Goal: Find specific page/section: Find specific page/section

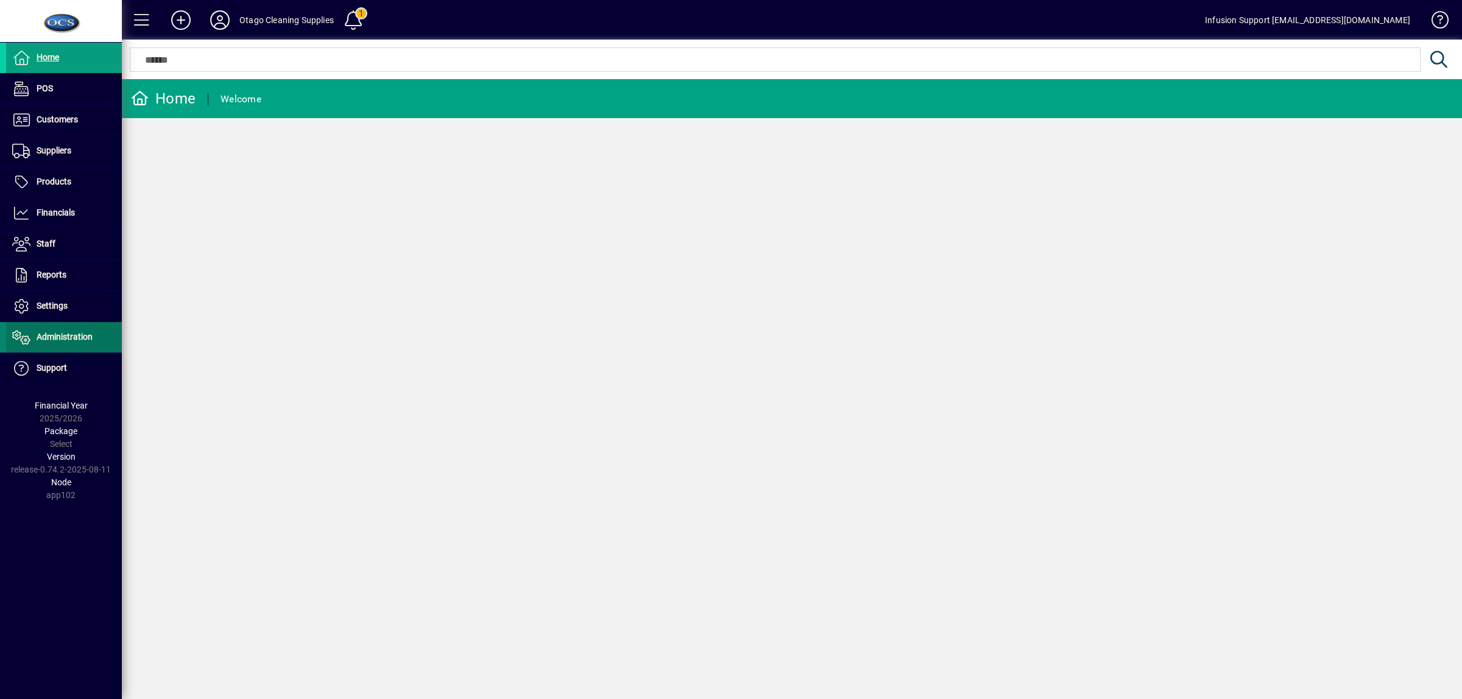
click at [64, 339] on span "Administration" at bounding box center [65, 337] width 56 height 10
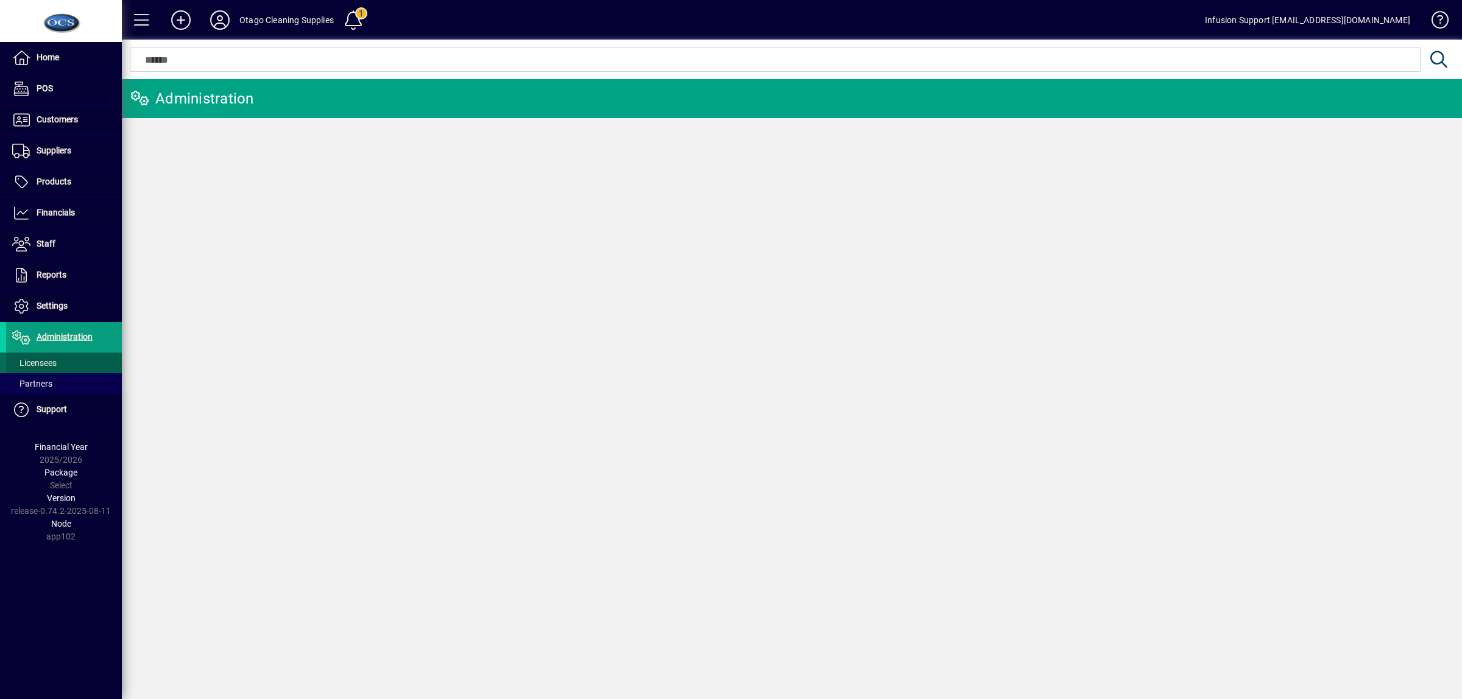
click at [41, 361] on span "Licensees" at bounding box center [34, 363] width 44 height 10
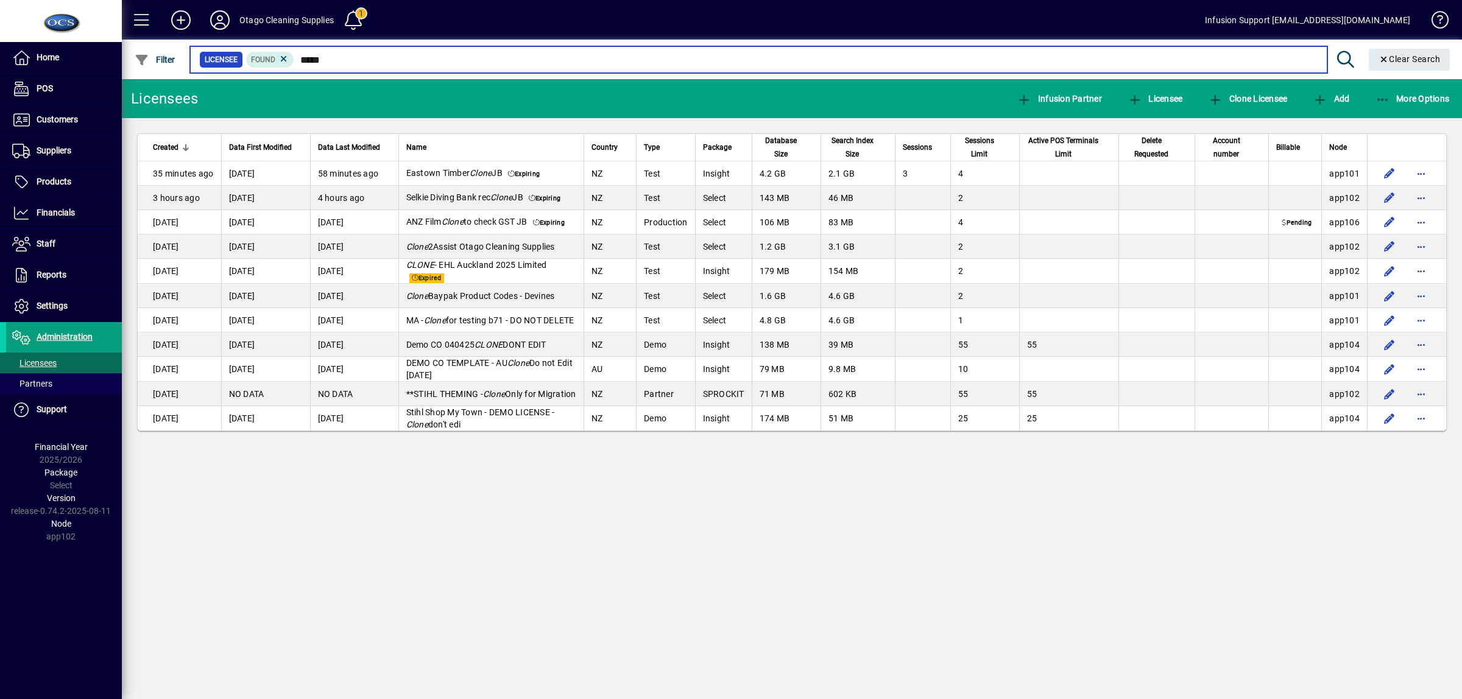
type input "*****"
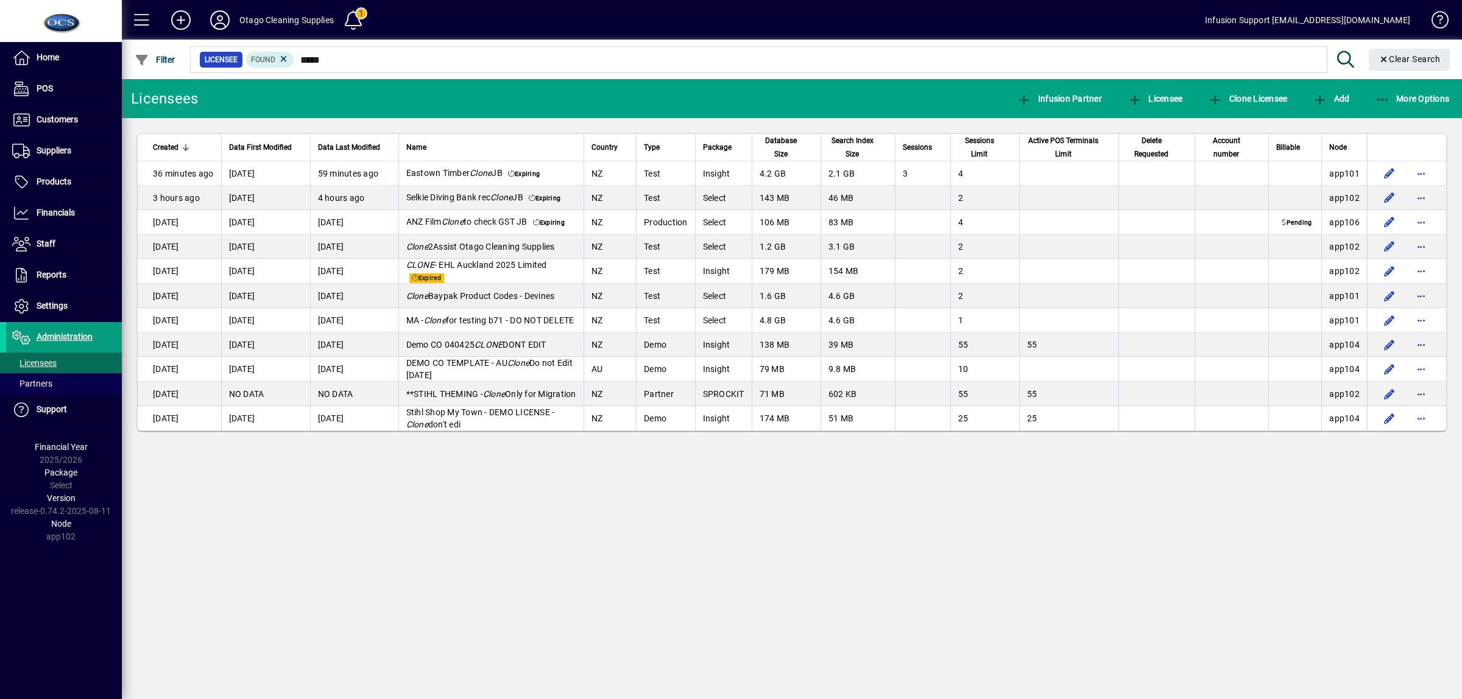
click at [1436, 18] on span at bounding box center [1434, 22] width 29 height 29
